Goal: Task Accomplishment & Management: Manage account settings

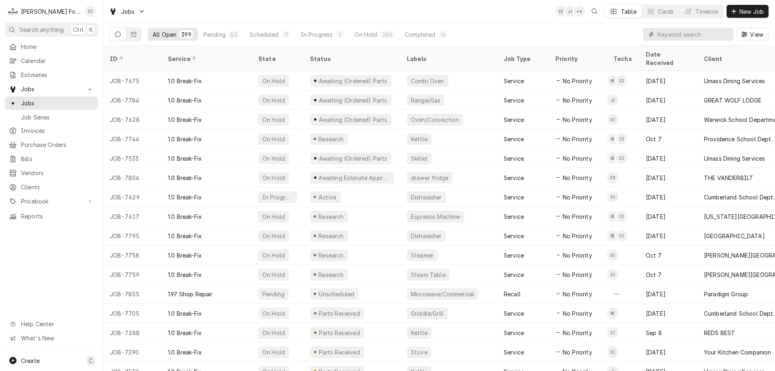
click at [686, 36] on input "Dynamic Content Wrapper" at bounding box center [694, 34] width 72 height 13
type input "7352"
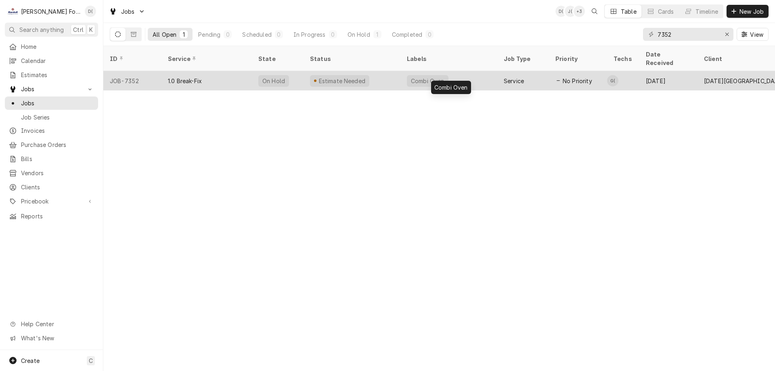
click at [456, 73] on div "Combi Oven" at bounding box center [449, 80] width 97 height 19
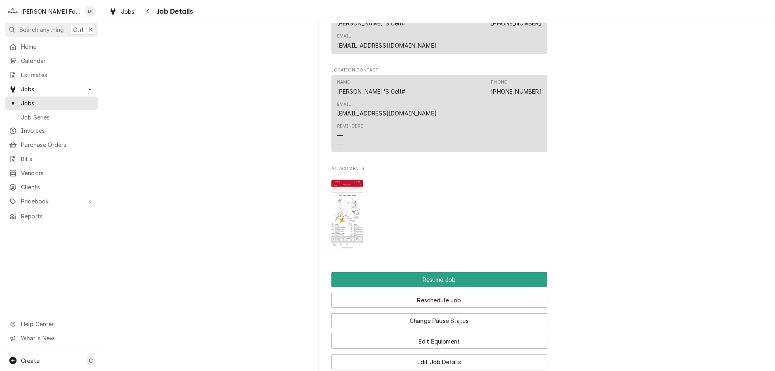
scroll to position [848, 0]
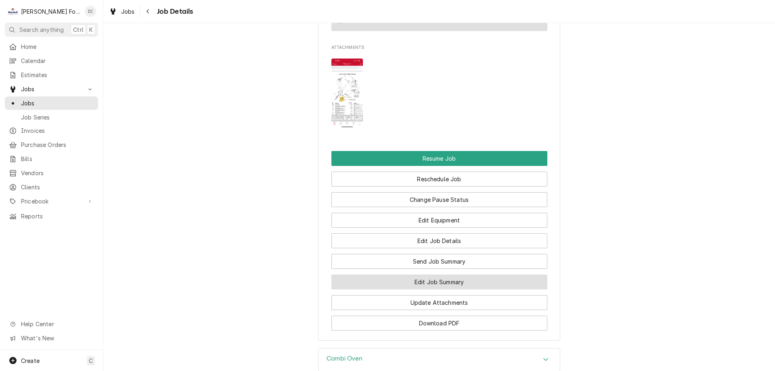
click at [424, 275] on button "Edit Job Summary" at bounding box center [440, 282] width 216 height 15
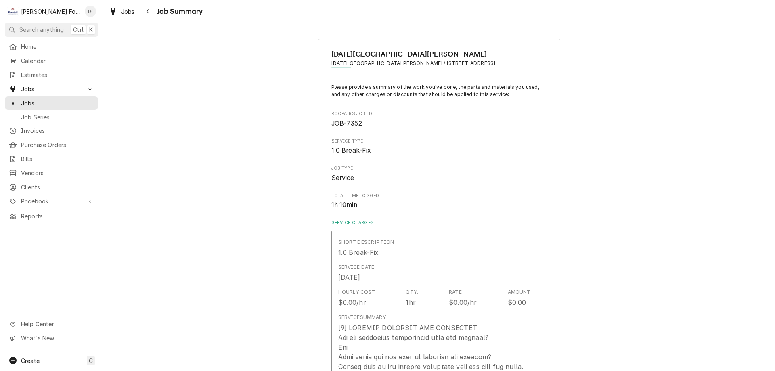
type textarea "x"
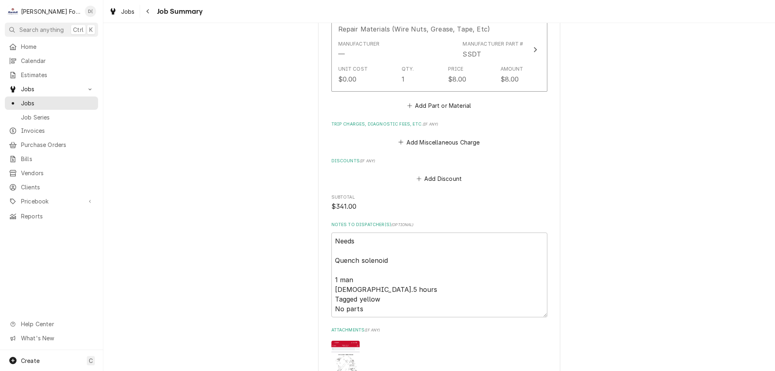
scroll to position [764, 0]
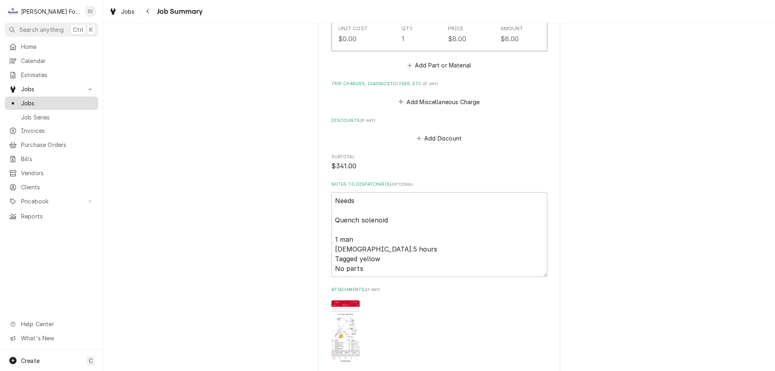
click at [55, 103] on span "Jobs" at bounding box center [57, 103] width 73 height 8
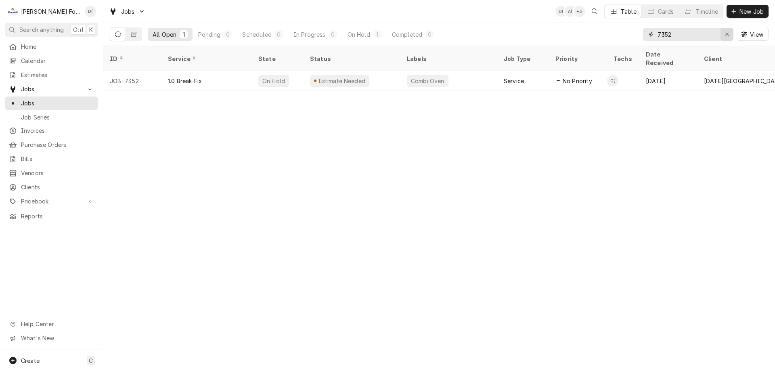
click at [730, 34] on div "Erase input" at bounding box center [727, 34] width 8 height 8
click at [723, 35] on input "Dynamic Content Wrapper" at bounding box center [696, 34] width 76 height 13
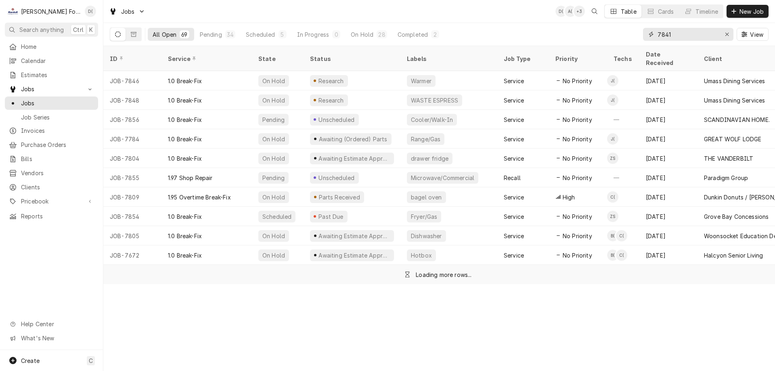
type input "7841"
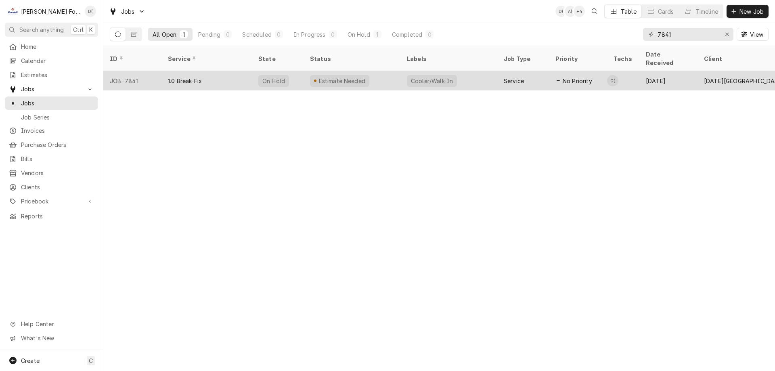
click at [376, 71] on div "Estimate Needed" at bounding box center [352, 80] width 97 height 19
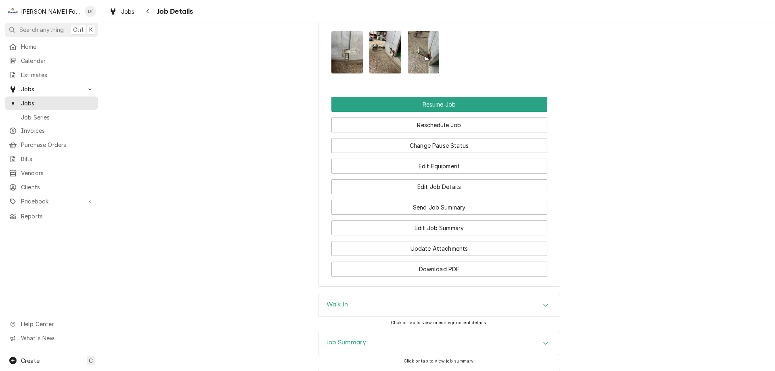
scroll to position [870, 0]
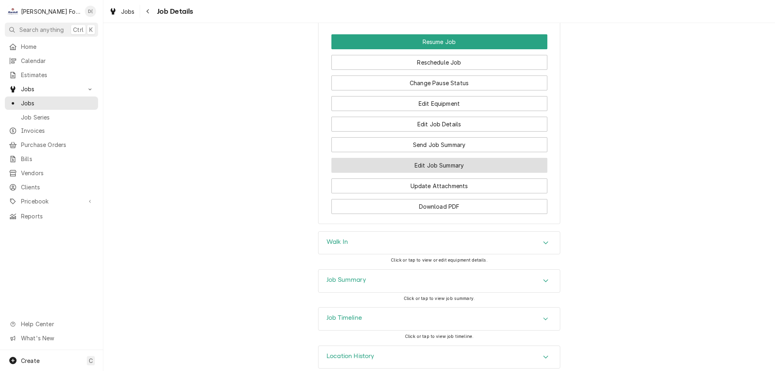
click at [420, 158] on button "Edit Job Summary" at bounding box center [440, 165] width 216 height 15
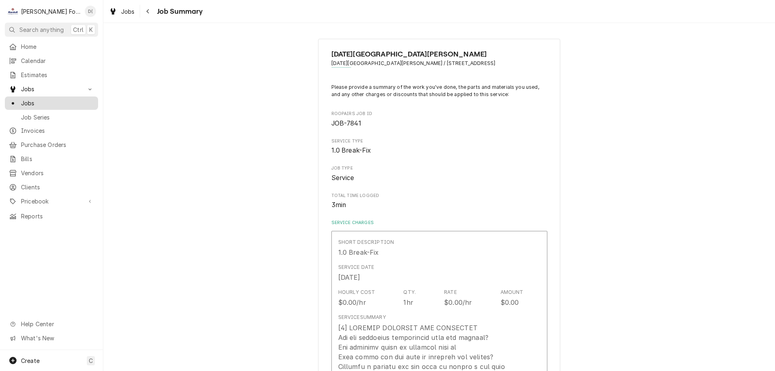
click at [57, 103] on span "Jobs" at bounding box center [57, 103] width 73 height 8
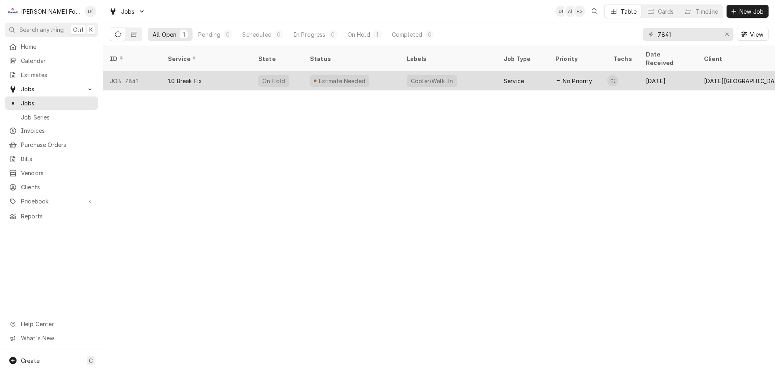
click at [290, 72] on div "On Hold" at bounding box center [278, 80] width 52 height 19
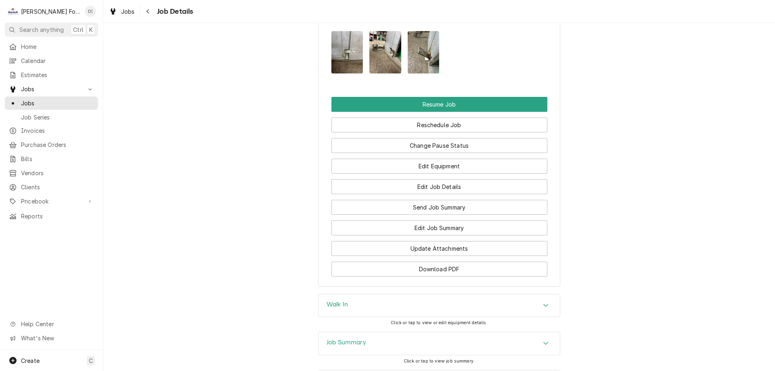
scroll to position [727, 0]
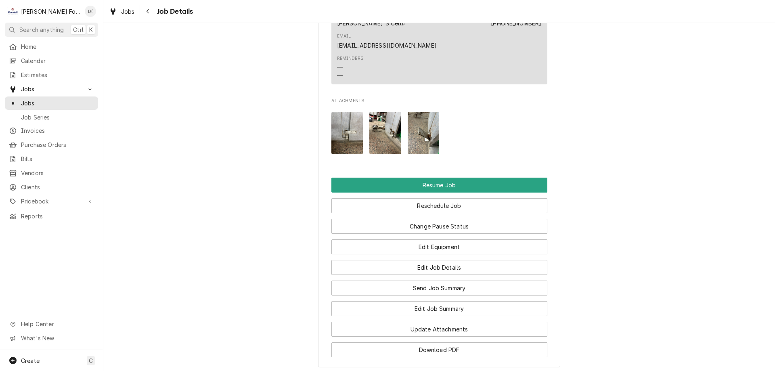
click at [347, 124] on img "Attachments" at bounding box center [348, 133] width 32 height 42
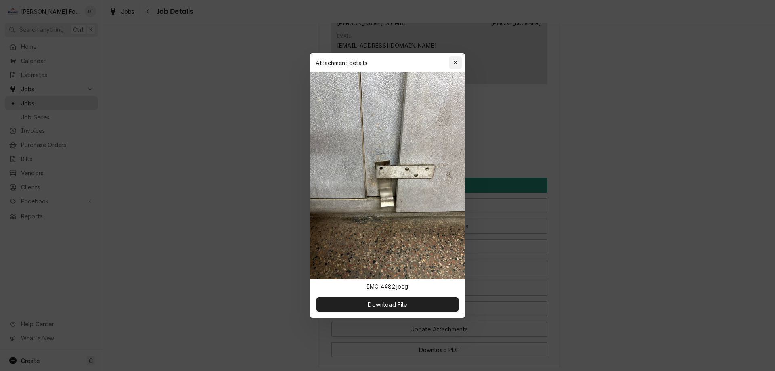
click at [452, 61] on div "button" at bounding box center [455, 63] width 8 height 8
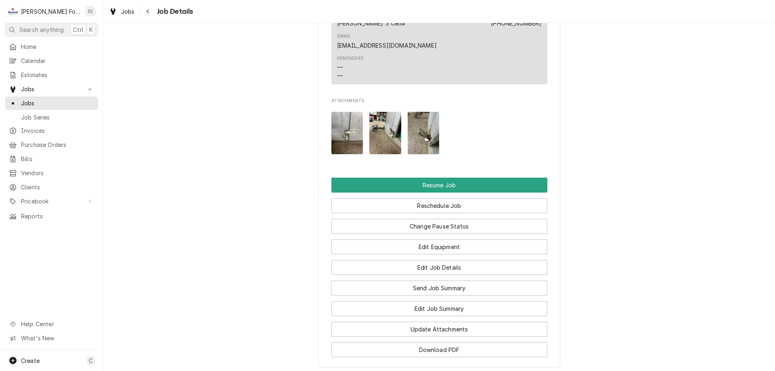
click at [375, 117] on img "Attachments" at bounding box center [385, 133] width 32 height 42
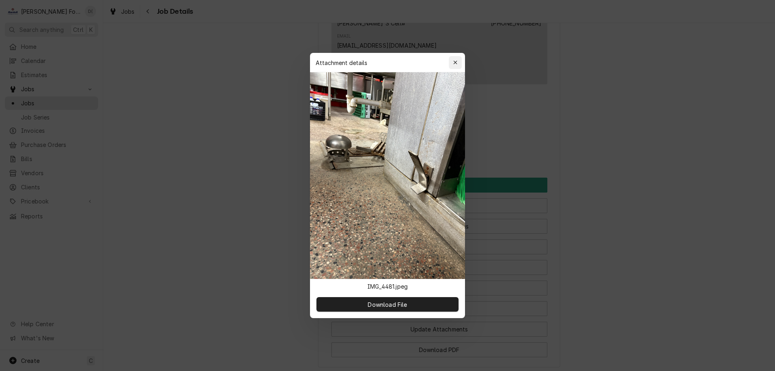
click at [458, 63] on div "button" at bounding box center [455, 63] width 8 height 8
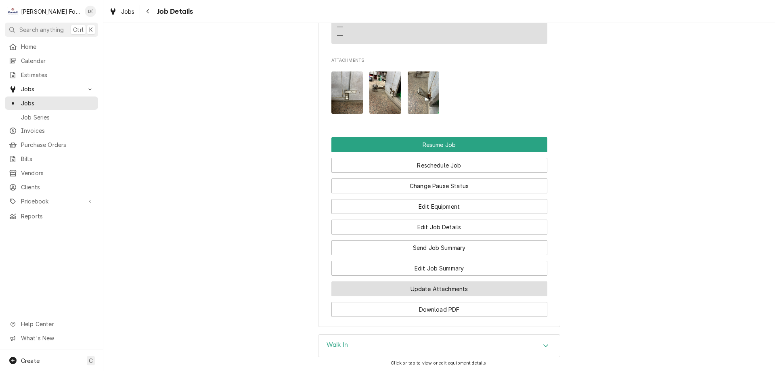
scroll to position [870, 0]
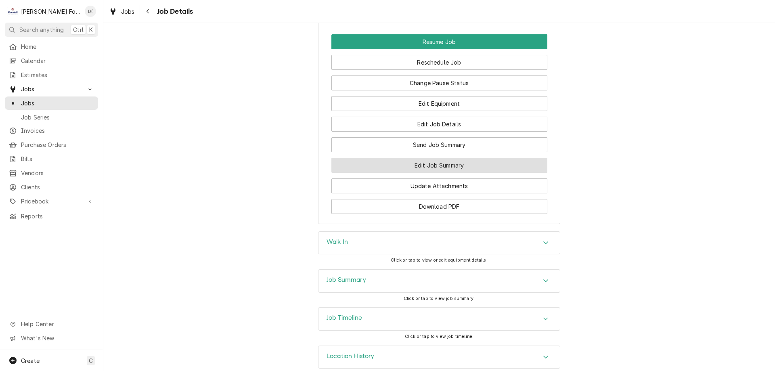
click at [472, 158] on button "Edit Job Summary" at bounding box center [440, 165] width 216 height 15
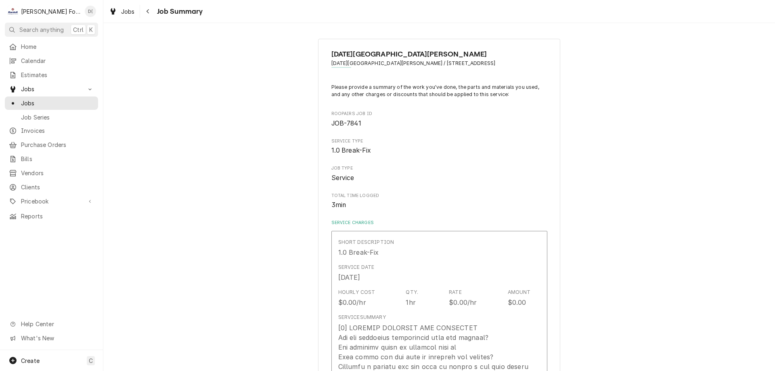
type textarea "x"
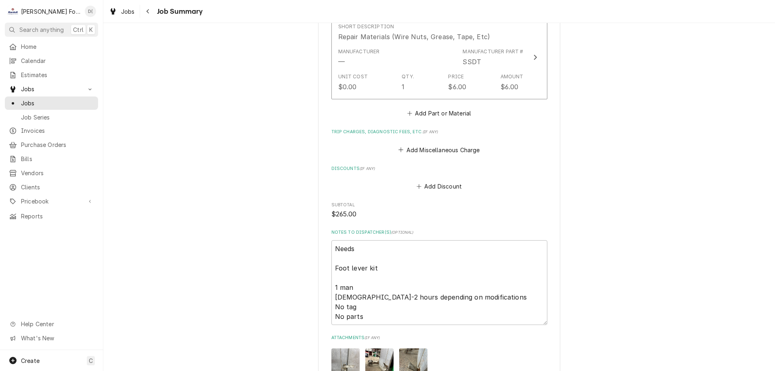
scroll to position [808, 0]
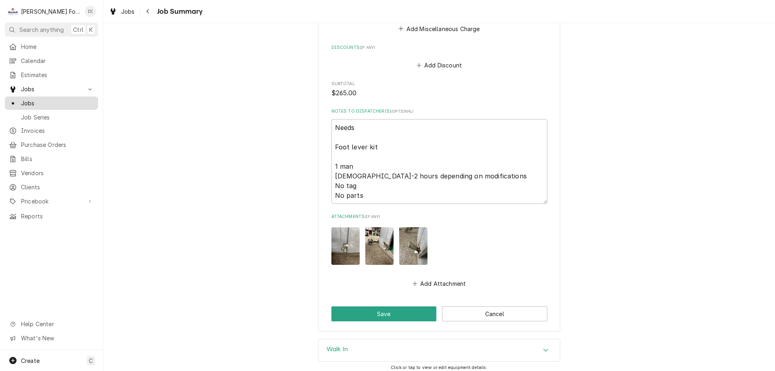
click at [61, 99] on span "Jobs" at bounding box center [57, 103] width 73 height 8
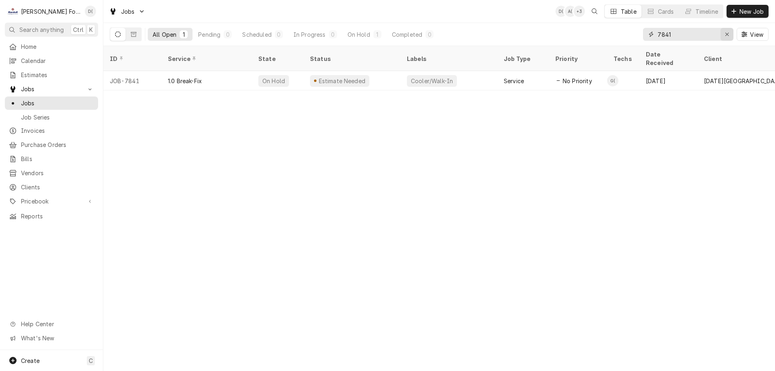
click at [722, 33] on button "Erase input" at bounding box center [727, 34] width 13 height 13
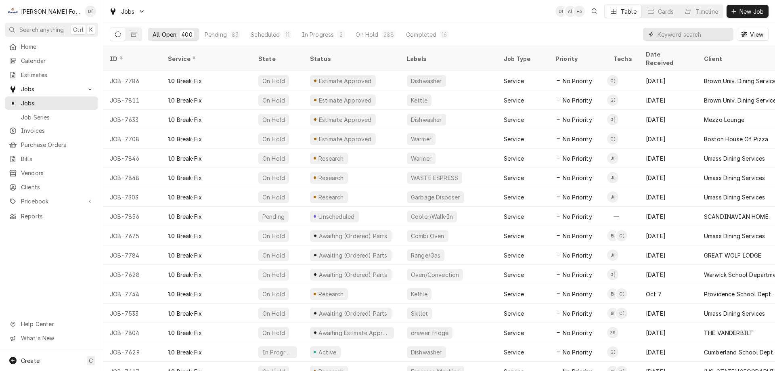
click at [702, 37] on input "Dynamic Content Wrapper" at bounding box center [694, 34] width 72 height 13
type input "7763"
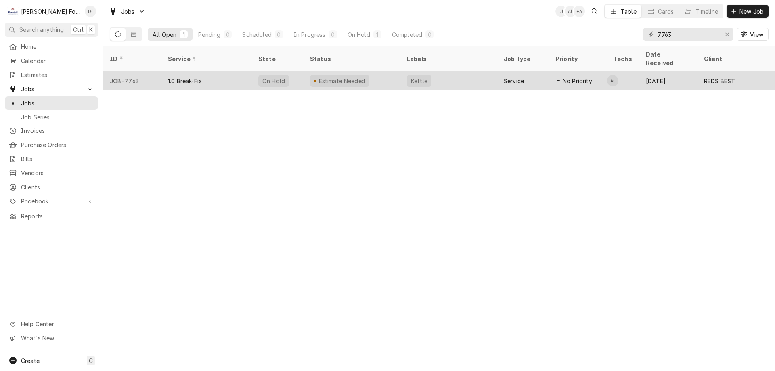
click at [395, 73] on div "Estimate Needed" at bounding box center [352, 80] width 97 height 19
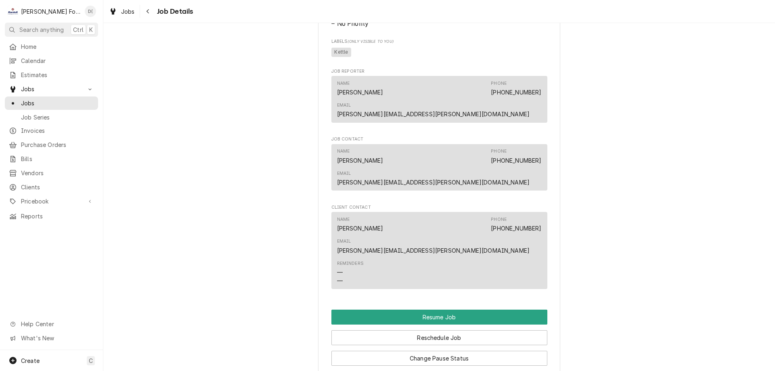
scroll to position [646, 0]
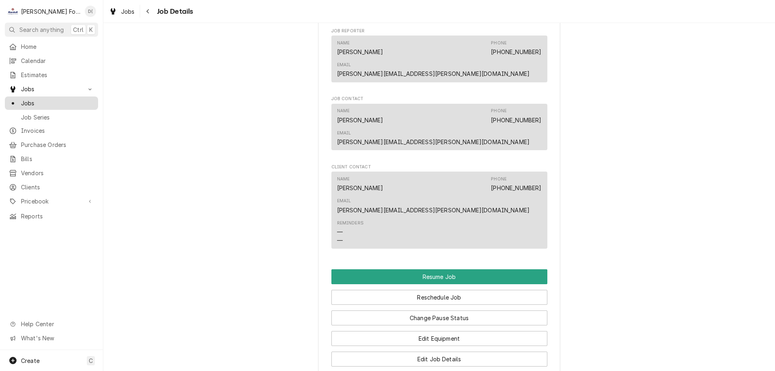
click at [50, 104] on span "Jobs" at bounding box center [57, 103] width 73 height 8
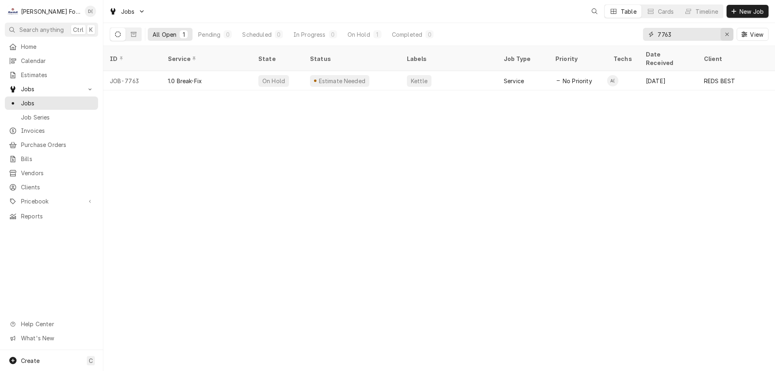
click at [726, 34] on icon "Erase input" at bounding box center [727, 34] width 4 height 6
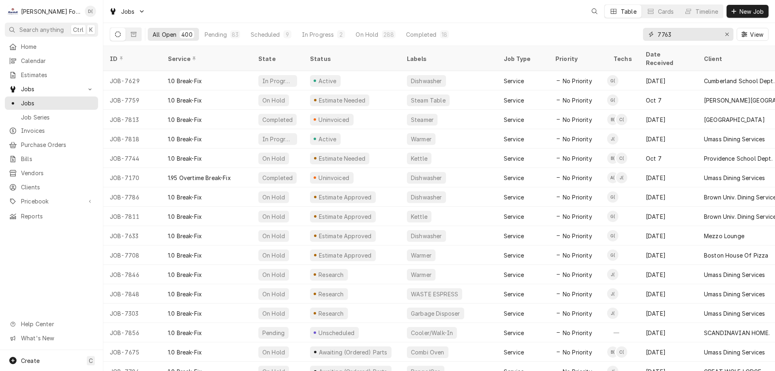
type input "7763"
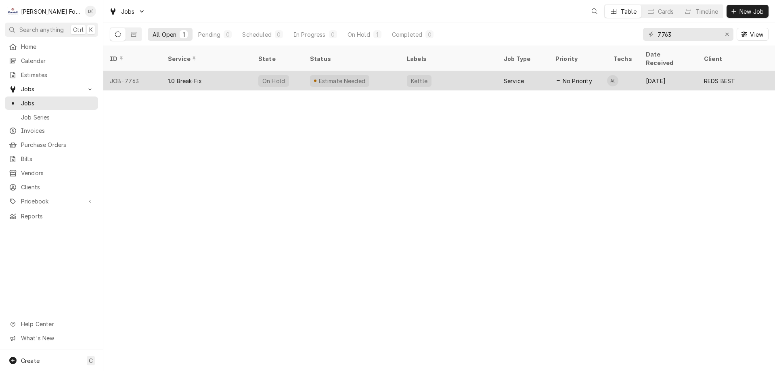
click at [395, 73] on div "Estimate Needed" at bounding box center [352, 80] width 97 height 19
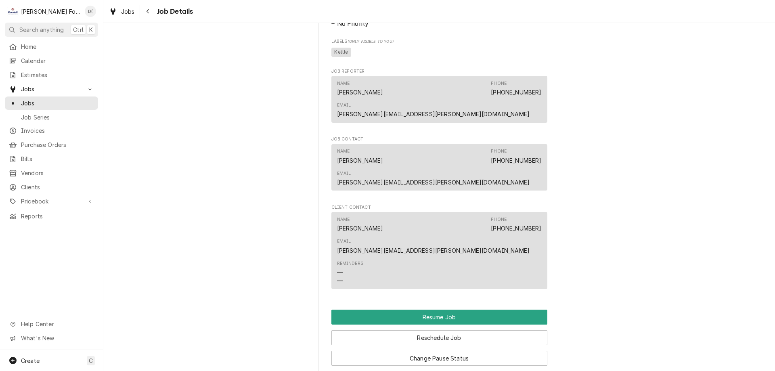
scroll to position [727, 0]
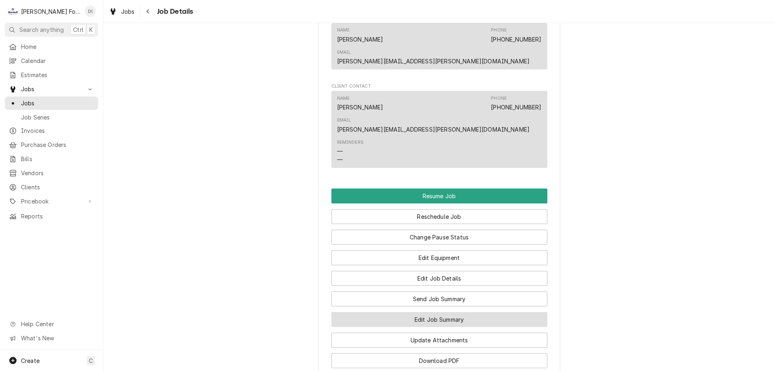
click at [398, 312] on button "Edit Job Summary" at bounding box center [440, 319] width 216 height 15
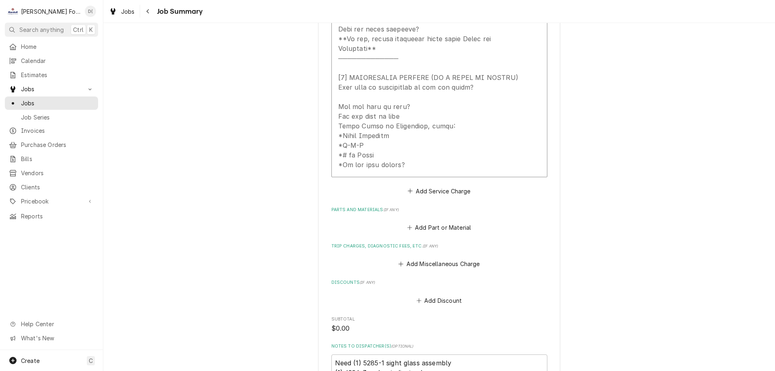
scroll to position [525, 0]
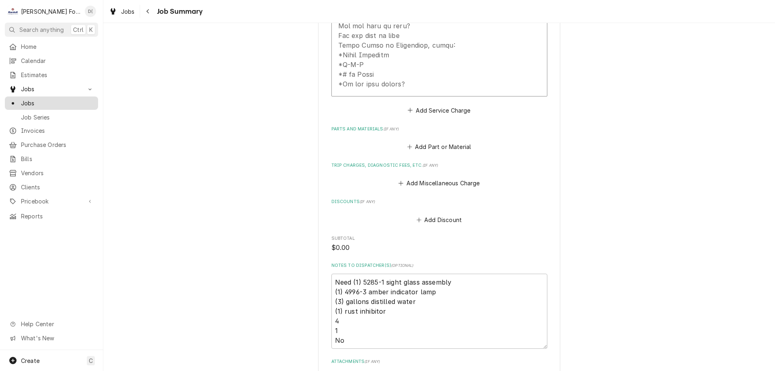
click at [58, 105] on link "Jobs" at bounding box center [51, 103] width 93 height 13
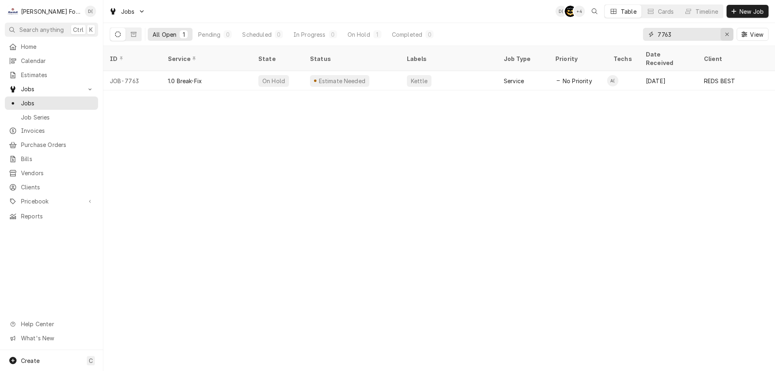
click at [727, 34] on icon "Erase input" at bounding box center [727, 34] width 4 height 6
click at [715, 35] on input "Dynamic Content Wrapper" at bounding box center [696, 34] width 76 height 13
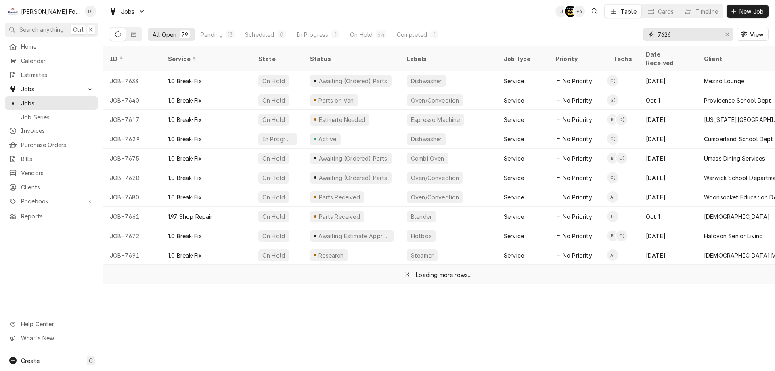
type input "7626"
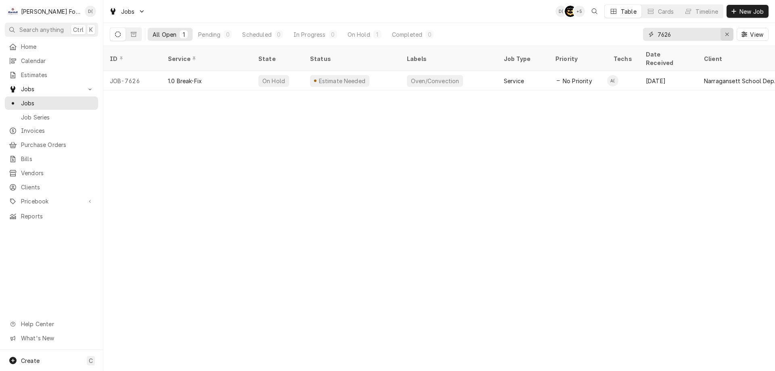
click at [725, 33] on icon "Erase input" at bounding box center [727, 34] width 4 height 6
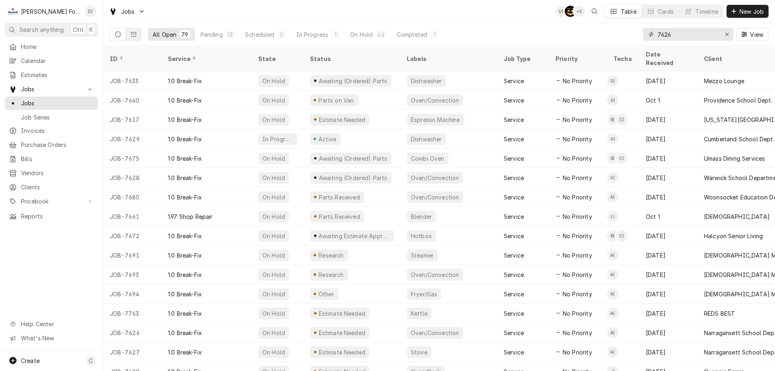
type input "7626"
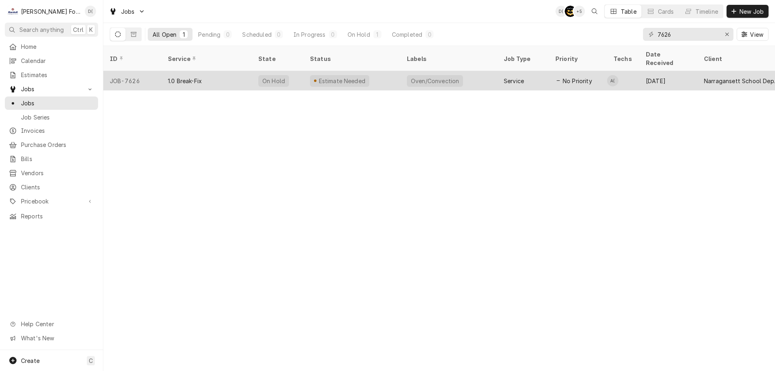
click at [387, 73] on div "Estimate Needed" at bounding box center [352, 80] width 97 height 19
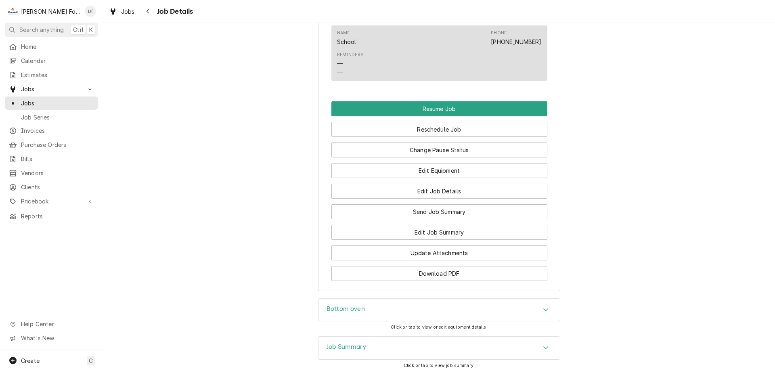
scroll to position [816, 0]
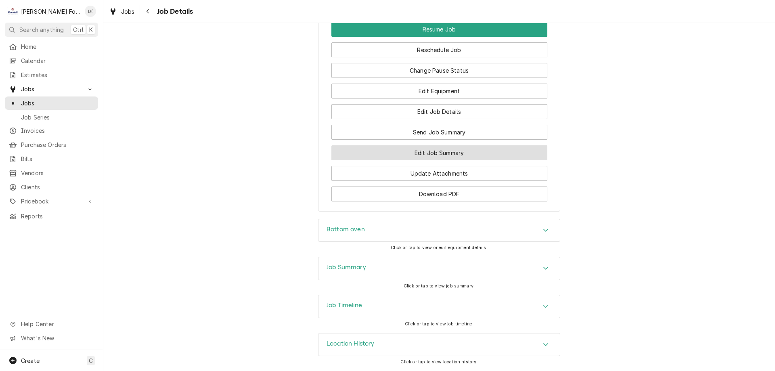
click at [426, 148] on button "Edit Job Summary" at bounding box center [440, 152] width 216 height 15
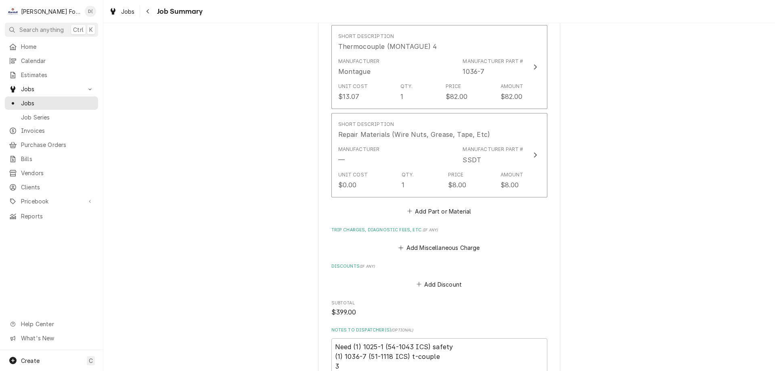
scroll to position [808, 0]
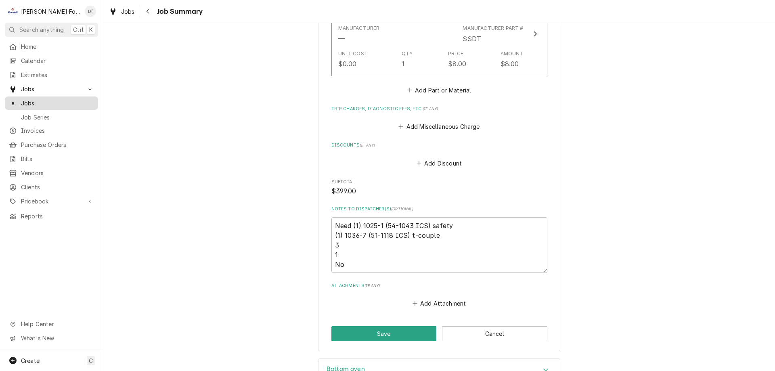
click at [70, 101] on span "Jobs" at bounding box center [57, 103] width 73 height 8
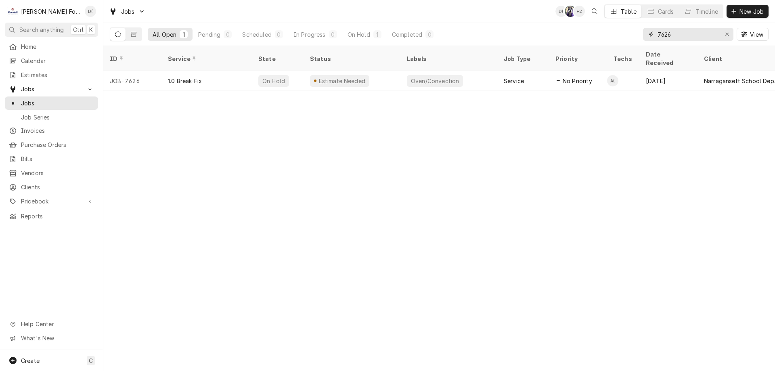
click at [687, 35] on input "7626" at bounding box center [688, 34] width 61 height 13
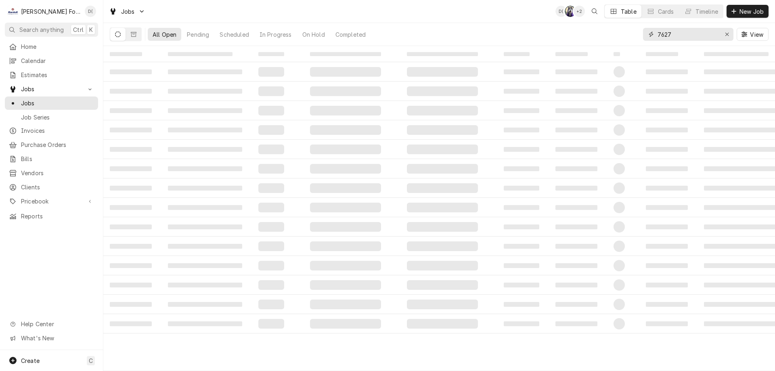
type input "7627"
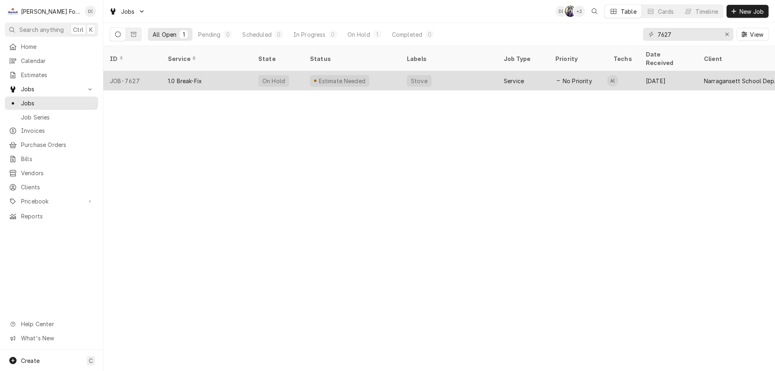
click at [383, 74] on div "Estimate Needed" at bounding box center [352, 80] width 97 height 19
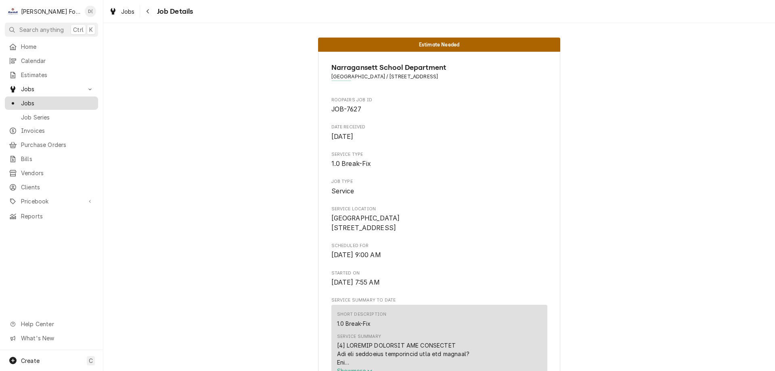
click at [43, 99] on span "Jobs" at bounding box center [57, 103] width 73 height 8
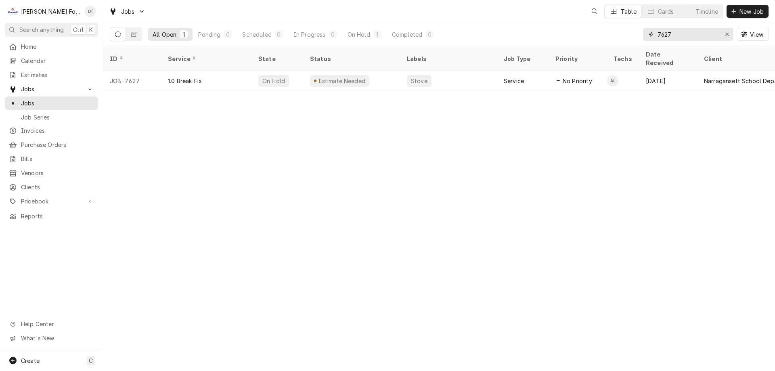
click at [684, 36] on input "7627" at bounding box center [688, 34] width 61 height 13
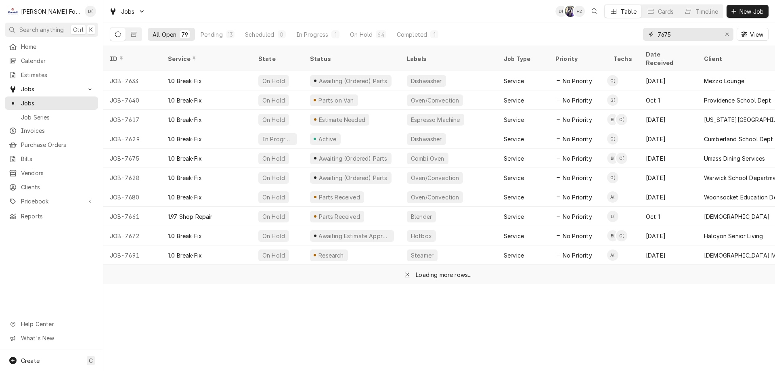
type input "7675"
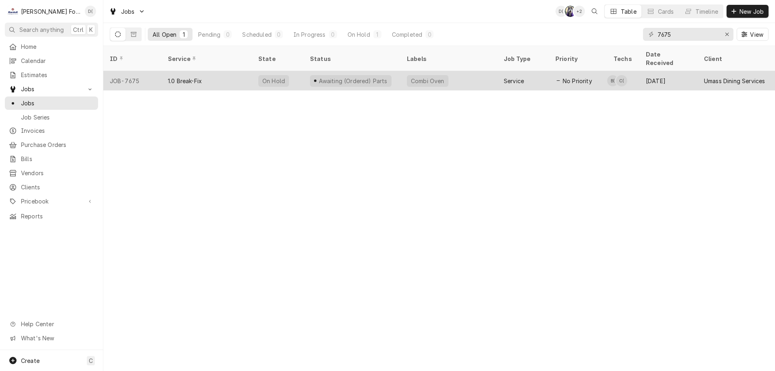
click at [393, 74] on div "Awaiting (Ordered) Parts" at bounding box center [352, 80] width 97 height 19
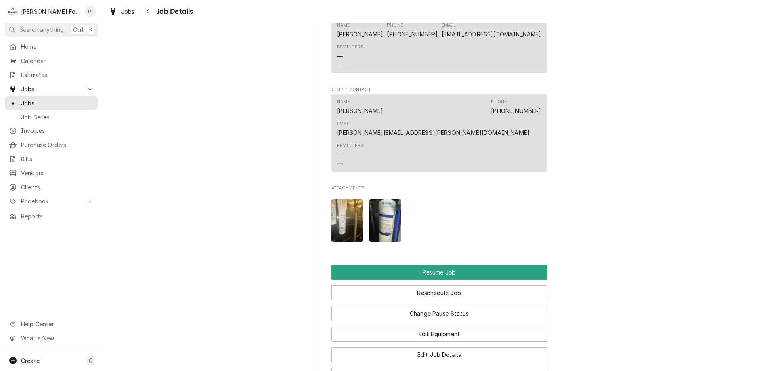
scroll to position [1010, 0]
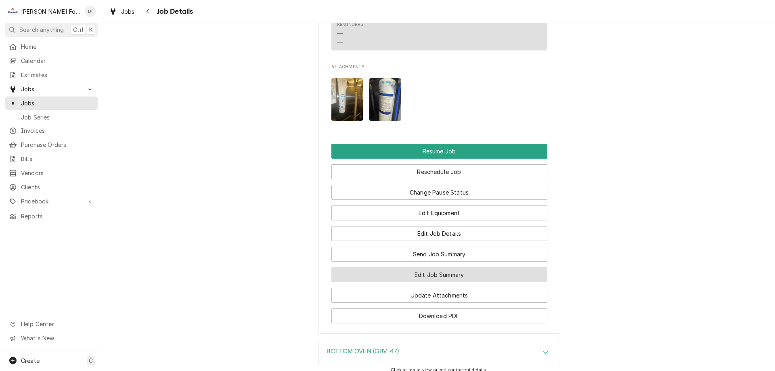
click at [417, 282] on button "Edit Job Summary" at bounding box center [440, 274] width 216 height 15
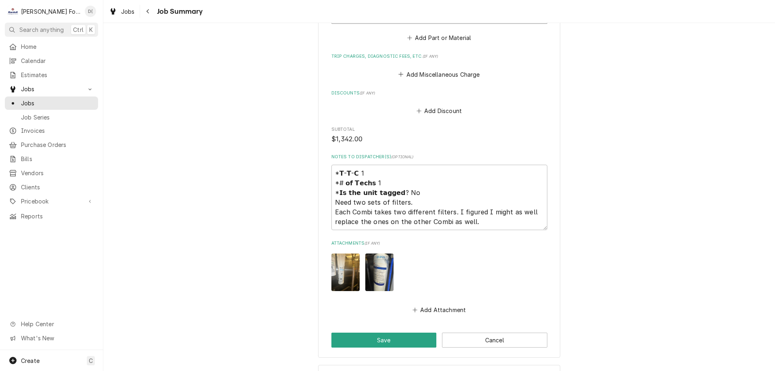
scroll to position [999, 0]
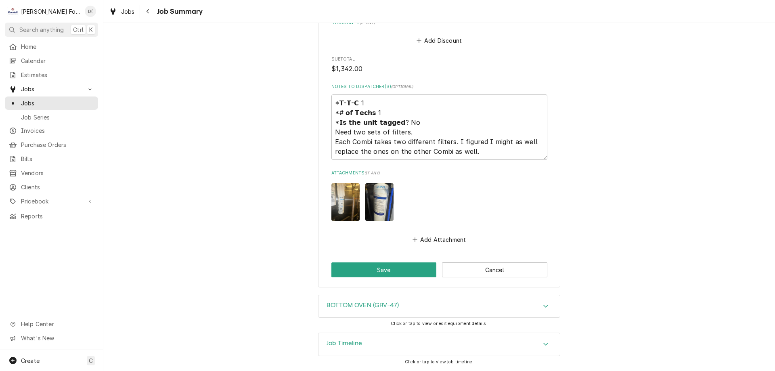
click at [338, 202] on img "Attachments" at bounding box center [346, 202] width 28 height 38
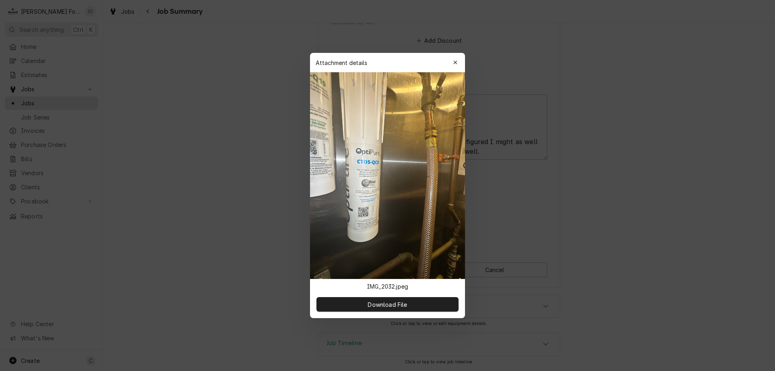
type textarea "x"
click at [453, 61] on icon "button" at bounding box center [455, 63] width 4 height 6
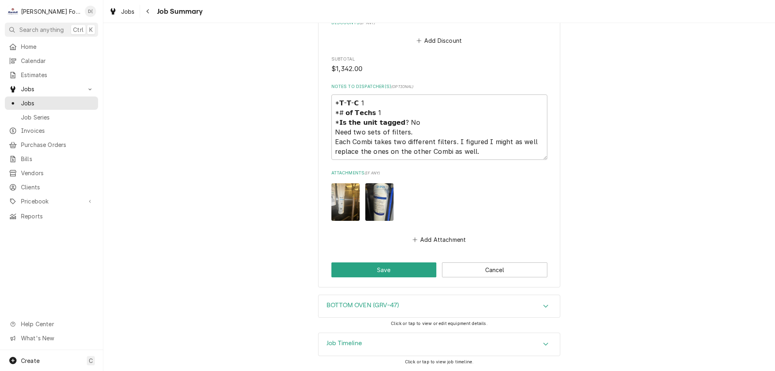
click at [383, 189] on img "Attachments" at bounding box center [379, 202] width 28 height 38
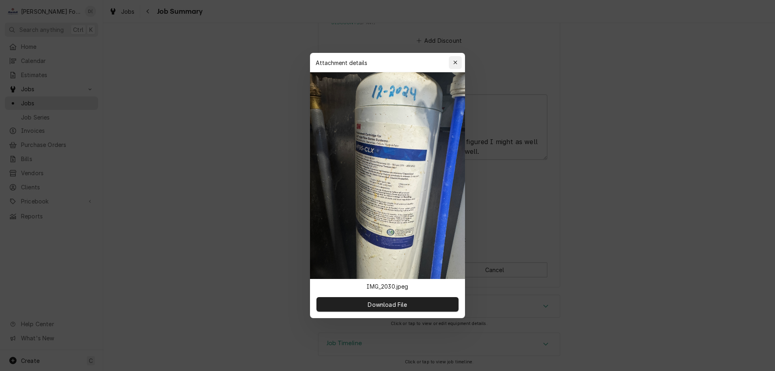
click at [453, 61] on icon "button" at bounding box center [455, 63] width 4 height 6
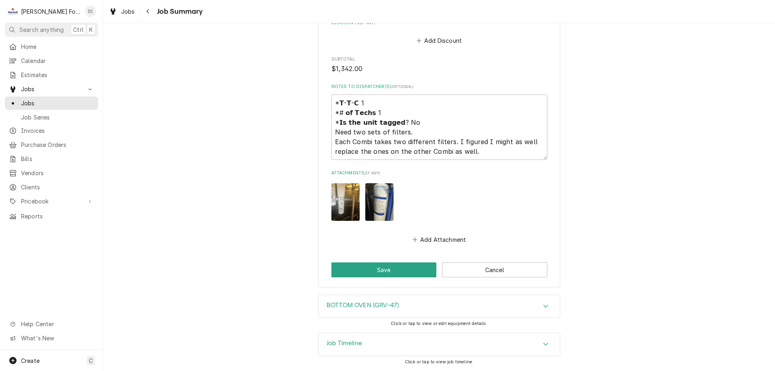
click at [336, 202] on img "Attachments" at bounding box center [346, 202] width 28 height 38
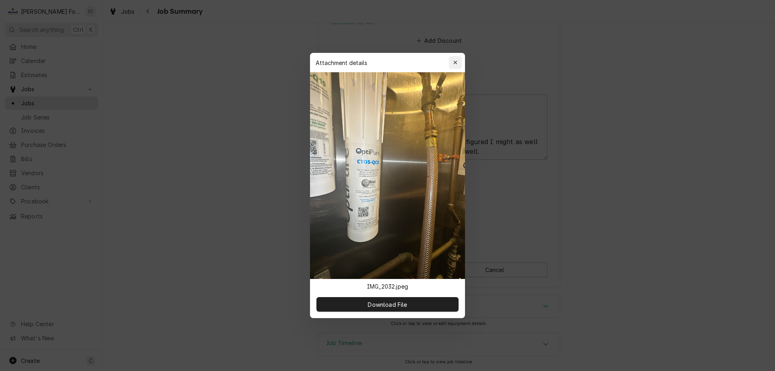
click at [456, 67] on button "button" at bounding box center [455, 62] width 13 height 13
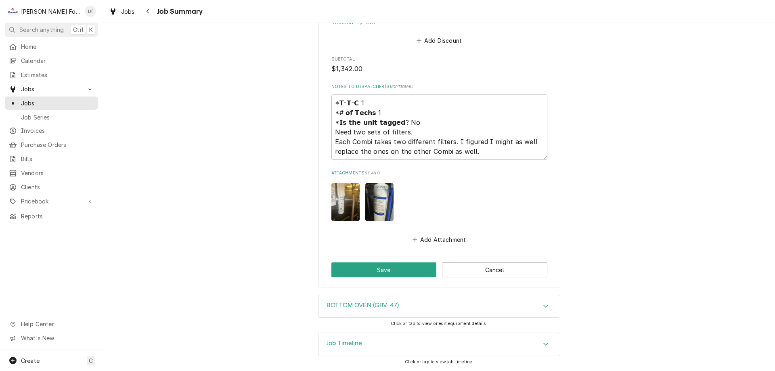
click at [374, 197] on img "Attachments" at bounding box center [379, 202] width 28 height 38
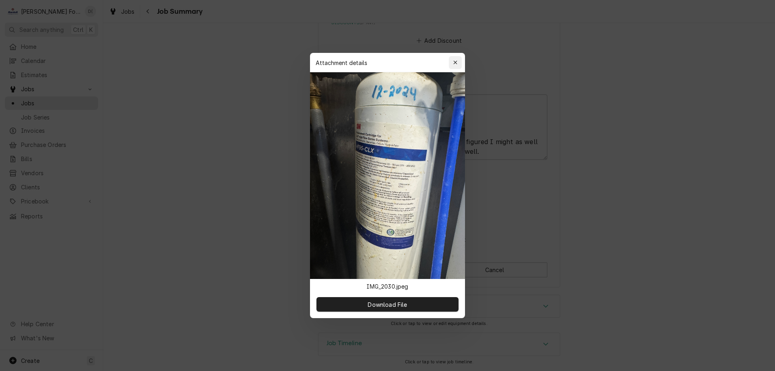
click at [459, 61] on div "button" at bounding box center [455, 63] width 8 height 8
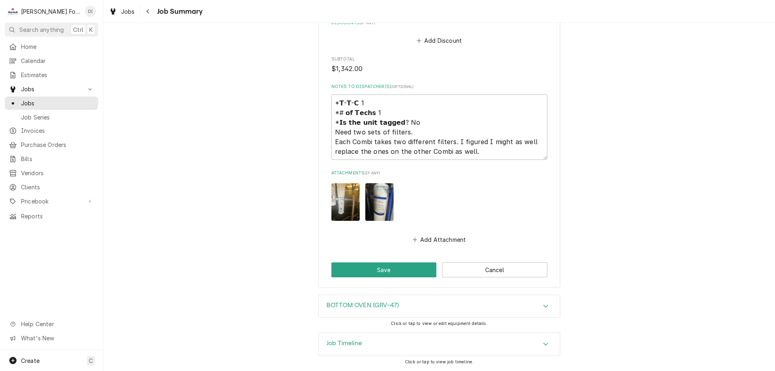
click at [338, 207] on img "Attachments" at bounding box center [346, 202] width 28 height 38
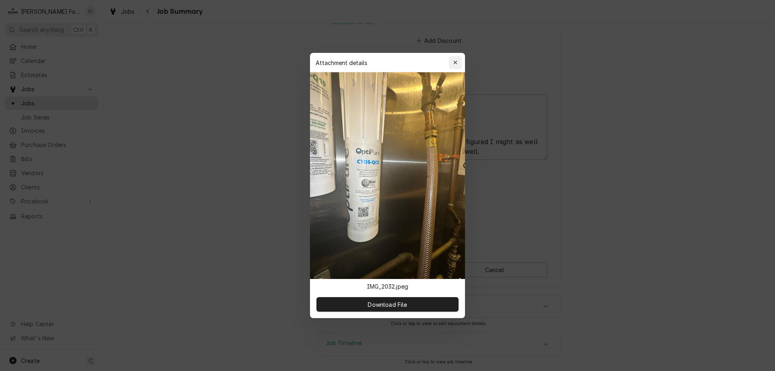
click at [457, 61] on icon "button" at bounding box center [455, 63] width 4 height 6
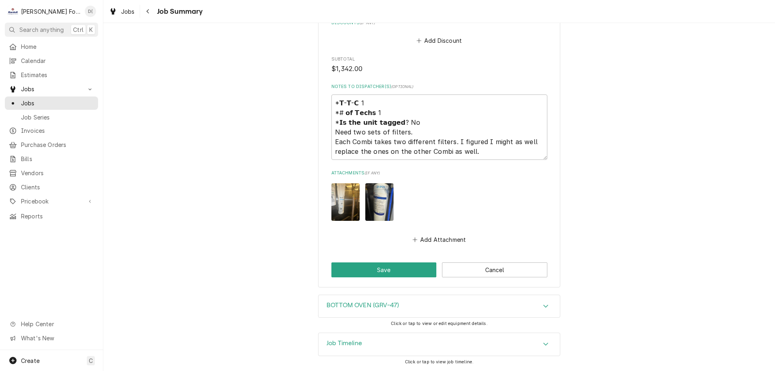
click at [379, 208] on img "Attachments" at bounding box center [379, 202] width 28 height 38
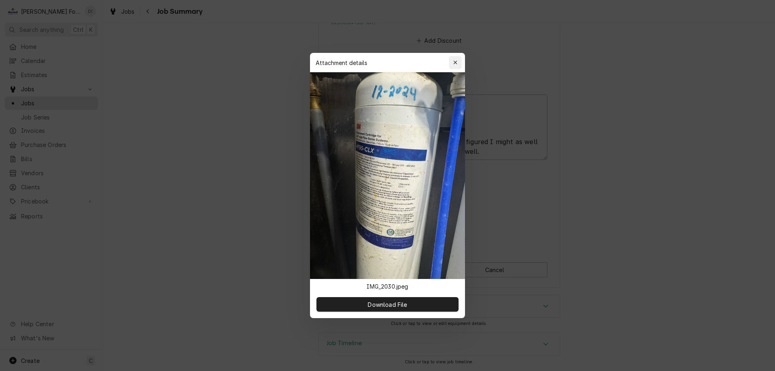
click at [453, 66] on div "button" at bounding box center [455, 63] width 8 height 8
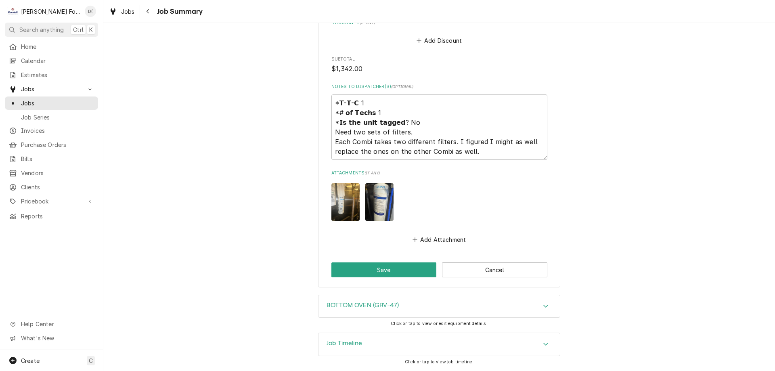
click at [332, 195] on img "Attachments" at bounding box center [346, 202] width 28 height 38
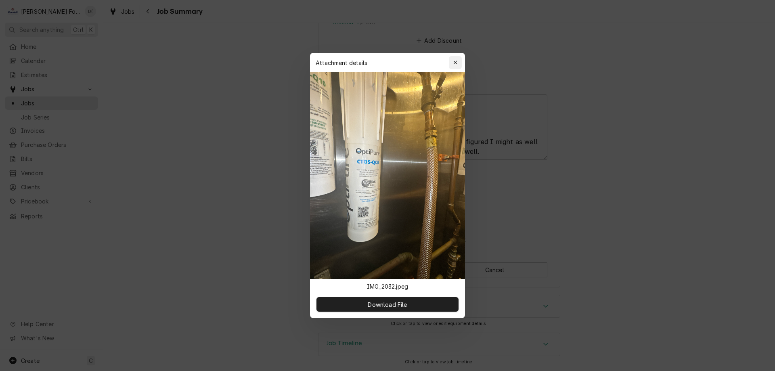
click at [451, 63] on button "button" at bounding box center [455, 62] width 13 height 13
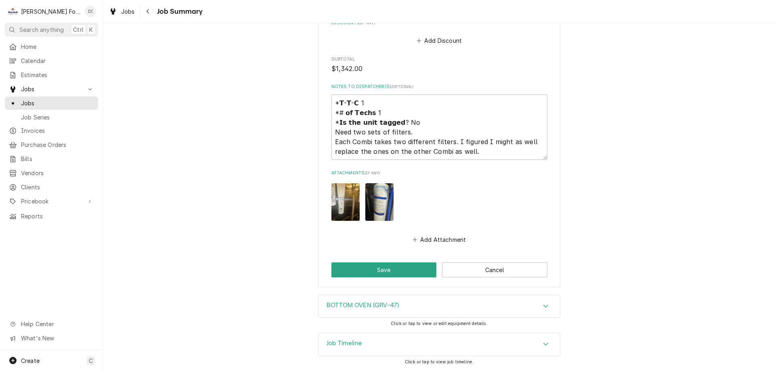
click at [377, 209] on img "Attachments" at bounding box center [379, 202] width 28 height 38
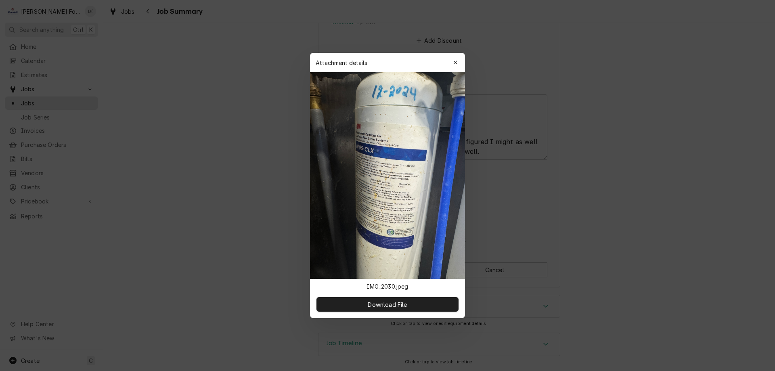
click at [452, 62] on button "button" at bounding box center [455, 62] width 13 height 13
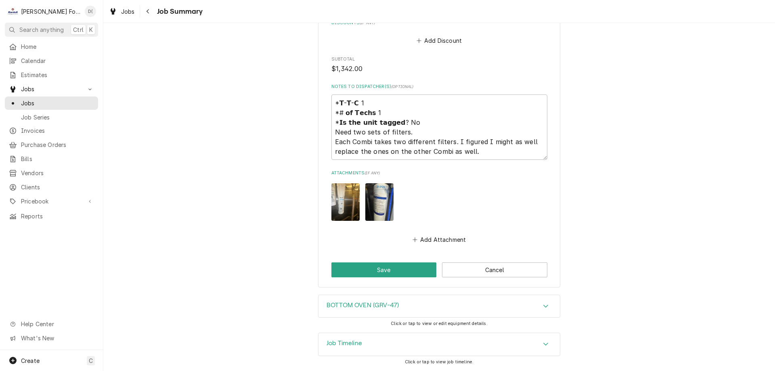
click at [333, 209] on img "Attachments" at bounding box center [346, 202] width 28 height 38
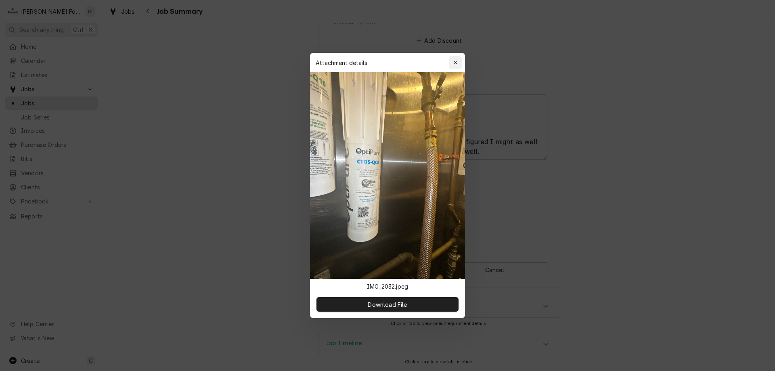
click at [452, 62] on div "button" at bounding box center [455, 63] width 8 height 8
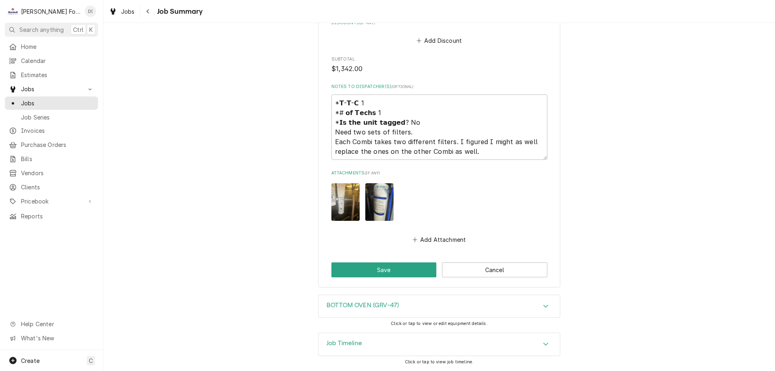
click at [382, 202] on img "Attachments" at bounding box center [379, 202] width 28 height 38
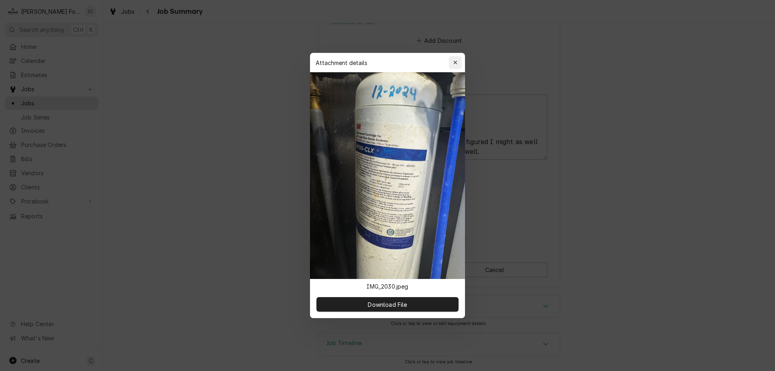
click at [453, 63] on icon "button" at bounding box center [455, 63] width 4 height 6
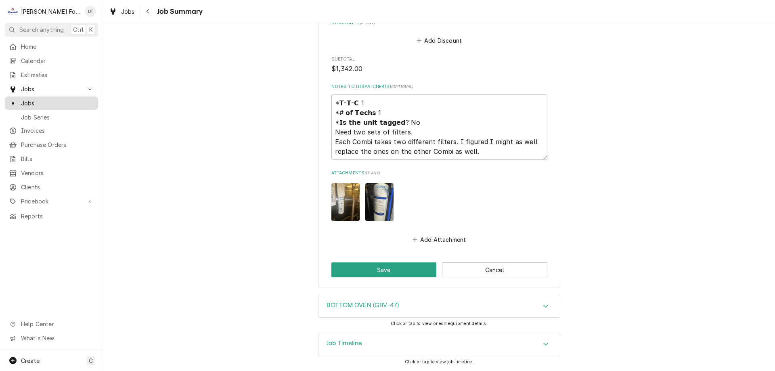
click at [51, 100] on span "Jobs" at bounding box center [57, 103] width 73 height 8
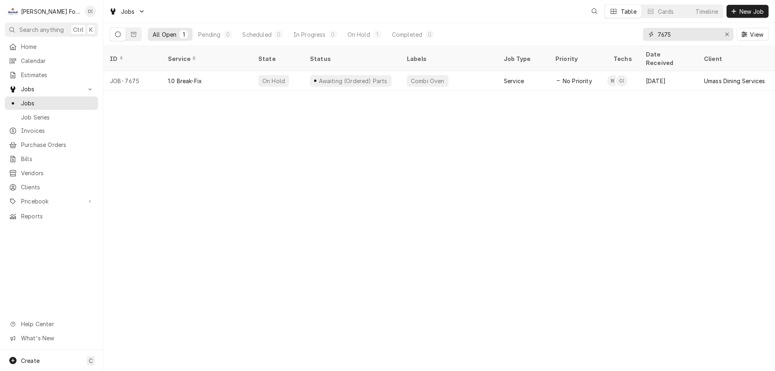
click at [695, 31] on input "7675" at bounding box center [688, 34] width 61 height 13
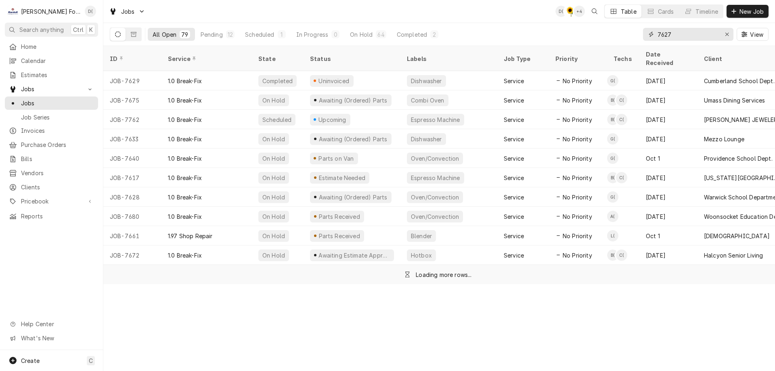
type input "7627"
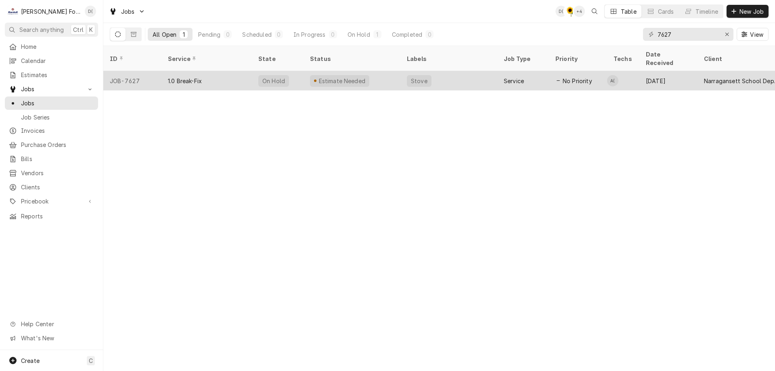
click at [374, 71] on div "Estimate Needed" at bounding box center [352, 80] width 97 height 19
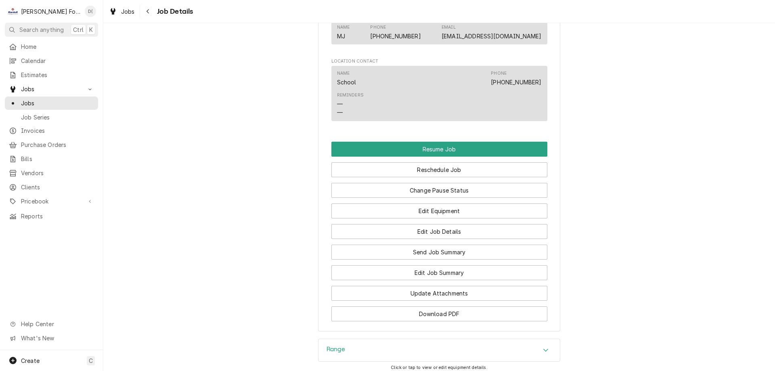
scroll to position [816, 0]
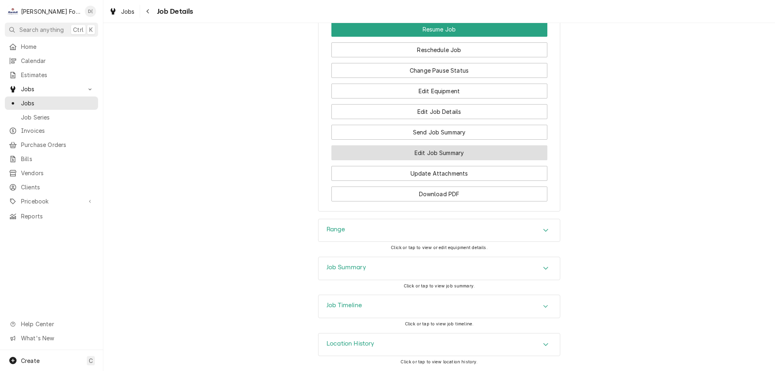
click at [433, 150] on button "Edit Job Summary" at bounding box center [440, 152] width 216 height 15
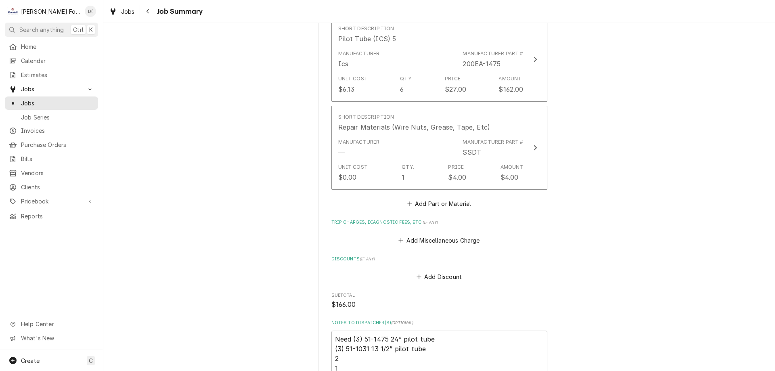
scroll to position [686, 0]
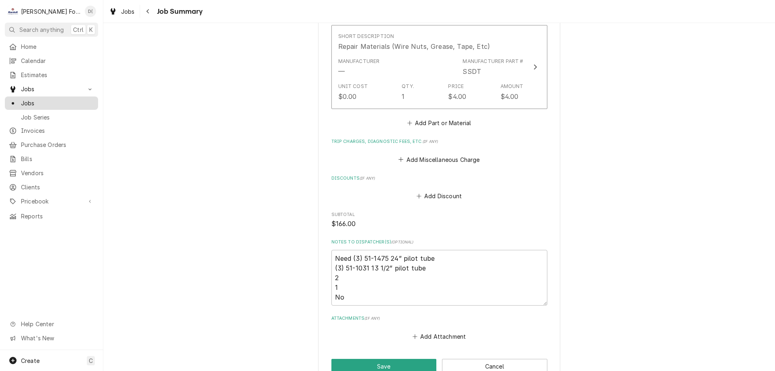
click at [41, 102] on span "Jobs" at bounding box center [57, 103] width 73 height 8
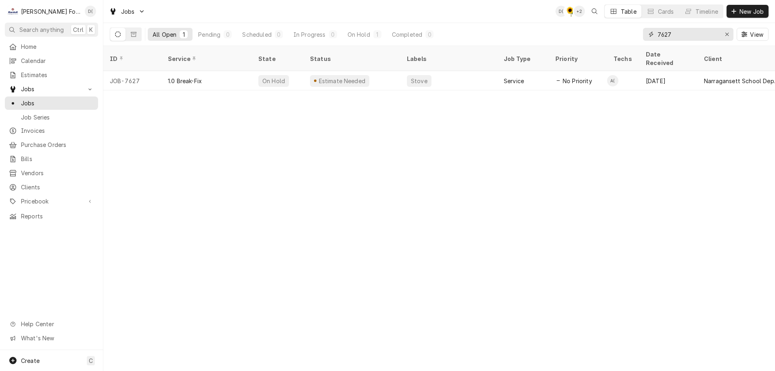
click at [689, 35] on input "7627" at bounding box center [688, 34] width 61 height 13
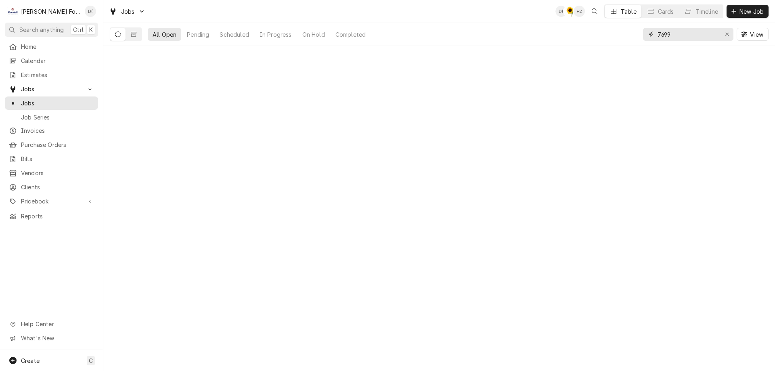
type input "7699"
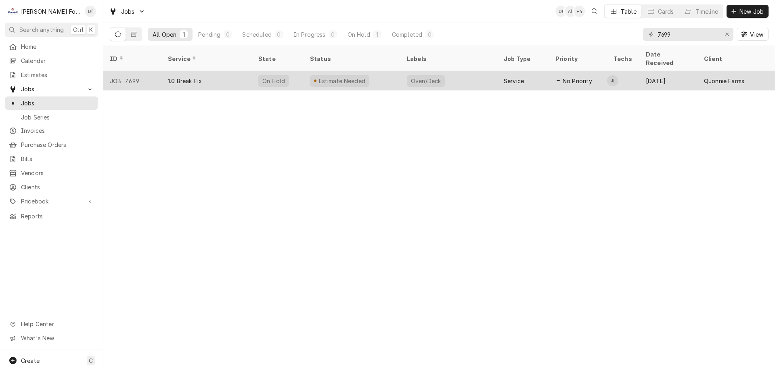
click at [378, 71] on div "Estimate Needed" at bounding box center [352, 80] width 97 height 19
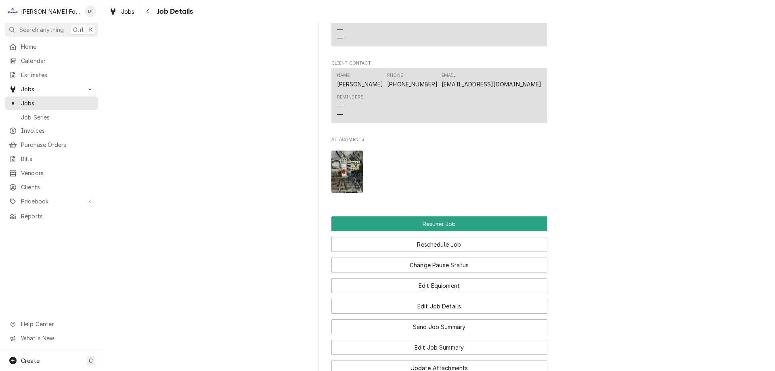
scroll to position [848, 0]
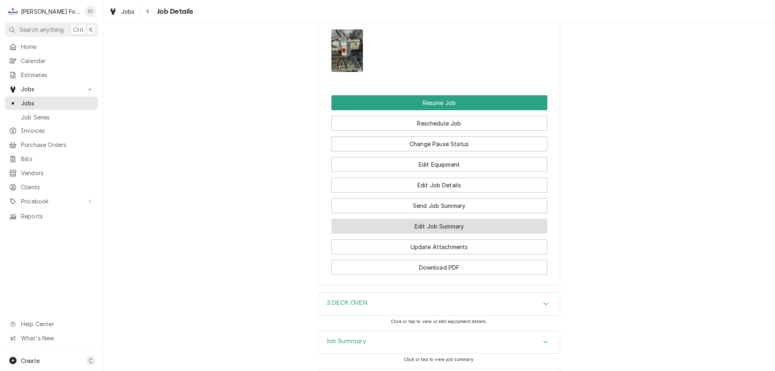
click at [426, 234] on button "Edit Job Summary" at bounding box center [440, 226] width 216 height 15
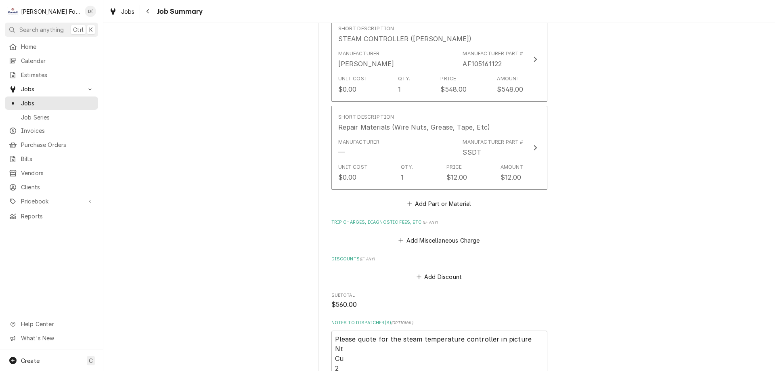
scroll to position [727, 0]
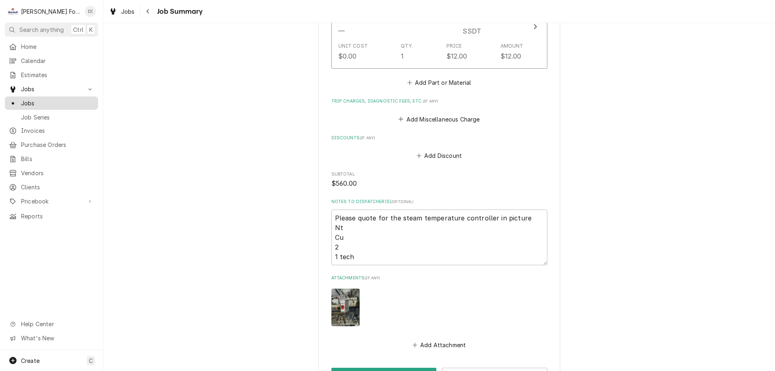
click at [46, 99] on span "Jobs" at bounding box center [57, 103] width 73 height 8
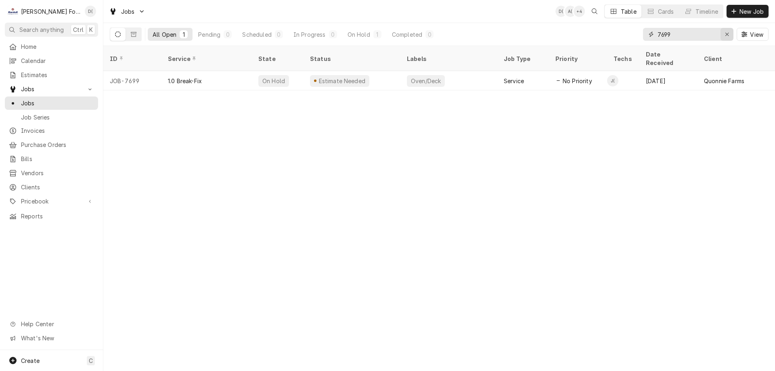
click at [727, 34] on icon "Erase input" at bounding box center [727, 34] width 4 height 6
click at [710, 34] on input "Dynamic Content Wrapper" at bounding box center [696, 34] width 76 height 13
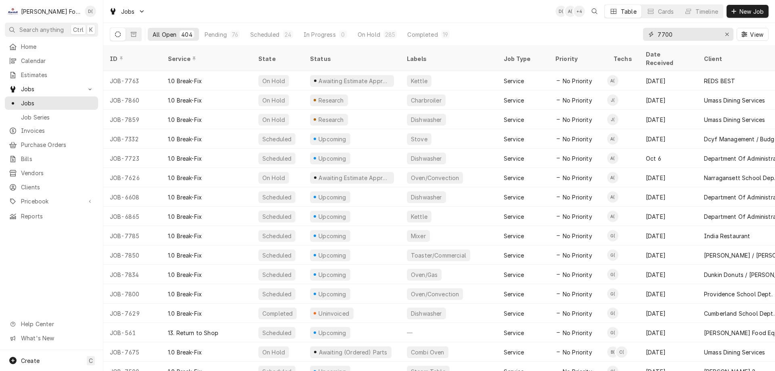
type input "7700"
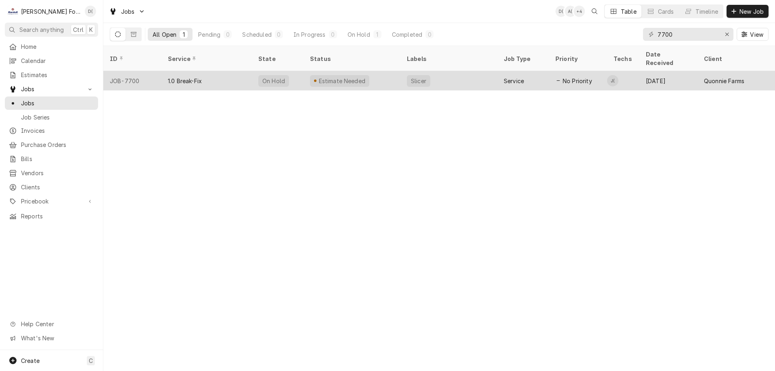
click at [400, 71] on div "Estimate Needed" at bounding box center [352, 80] width 97 height 19
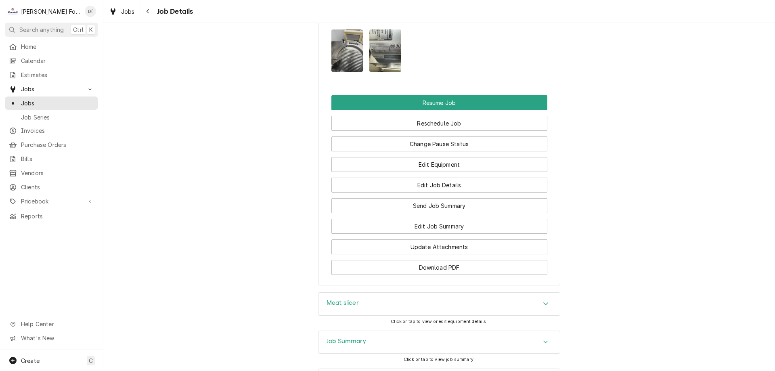
scroll to position [888, 0]
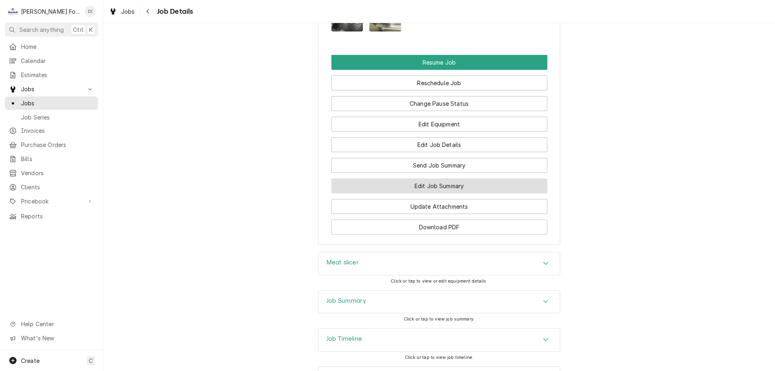
click at [434, 191] on button "Edit Job Summary" at bounding box center [440, 185] width 216 height 15
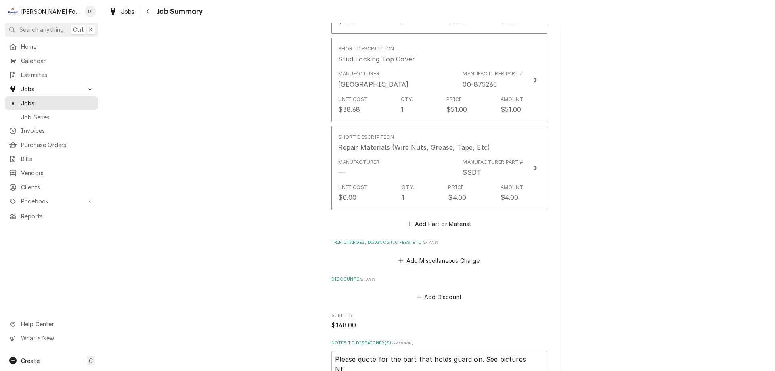
scroll to position [1010, 0]
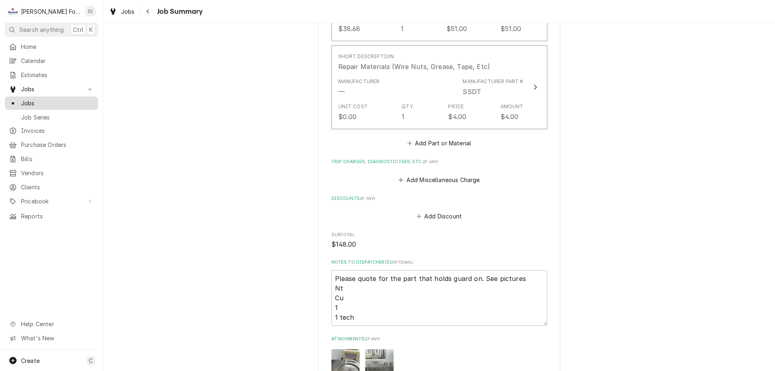
click at [57, 101] on span "Jobs" at bounding box center [57, 103] width 73 height 8
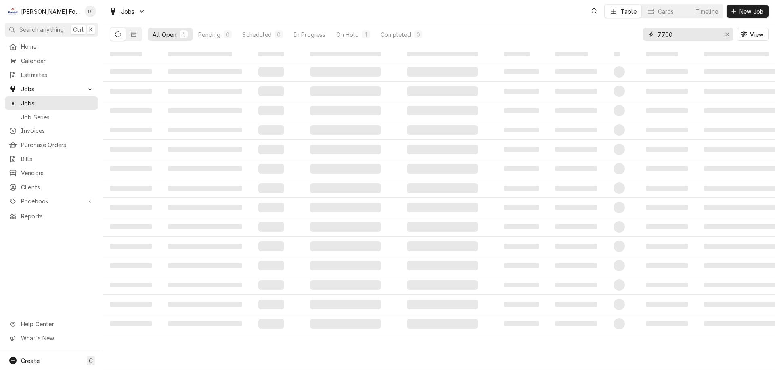
click at [684, 37] on input "7700" at bounding box center [688, 34] width 61 height 13
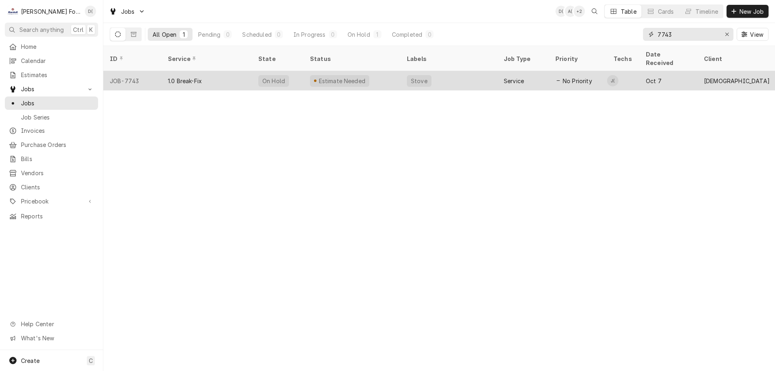
type input "7743"
click at [373, 74] on div "Estimate Needed" at bounding box center [352, 80] width 97 height 19
